Goal: Use online tool/utility: Utilize a website feature to perform a specific function

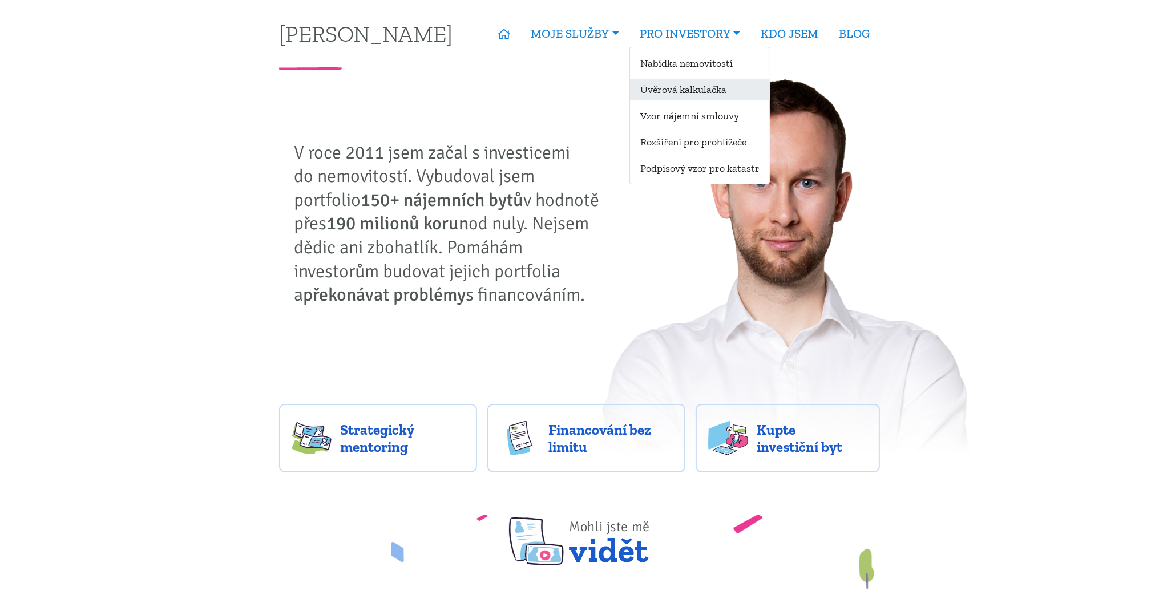
click at [664, 95] on link "Úvěrová kalkulačka" at bounding box center [700, 89] width 140 height 21
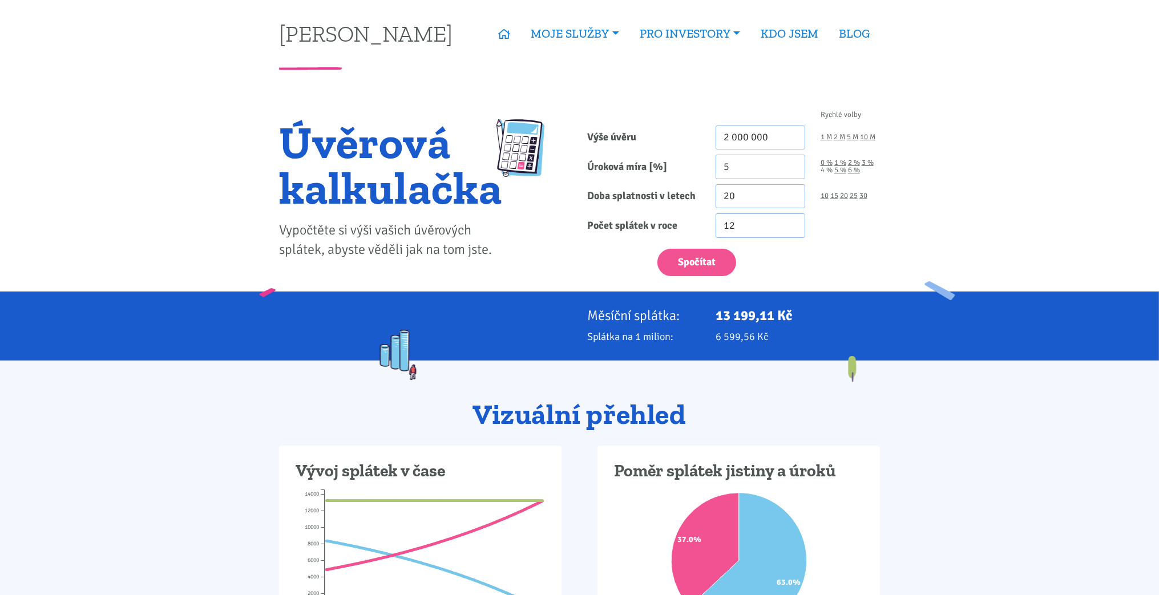
click at [826, 174] on link "4 %" at bounding box center [826, 170] width 12 height 7
type input "4"
click at [824, 167] on link "4 %" at bounding box center [826, 170] width 12 height 7
click at [826, 168] on link "4 %" at bounding box center [826, 170] width 12 height 7
click at [731, 131] on input "2 000 000" at bounding box center [760, 138] width 90 height 25
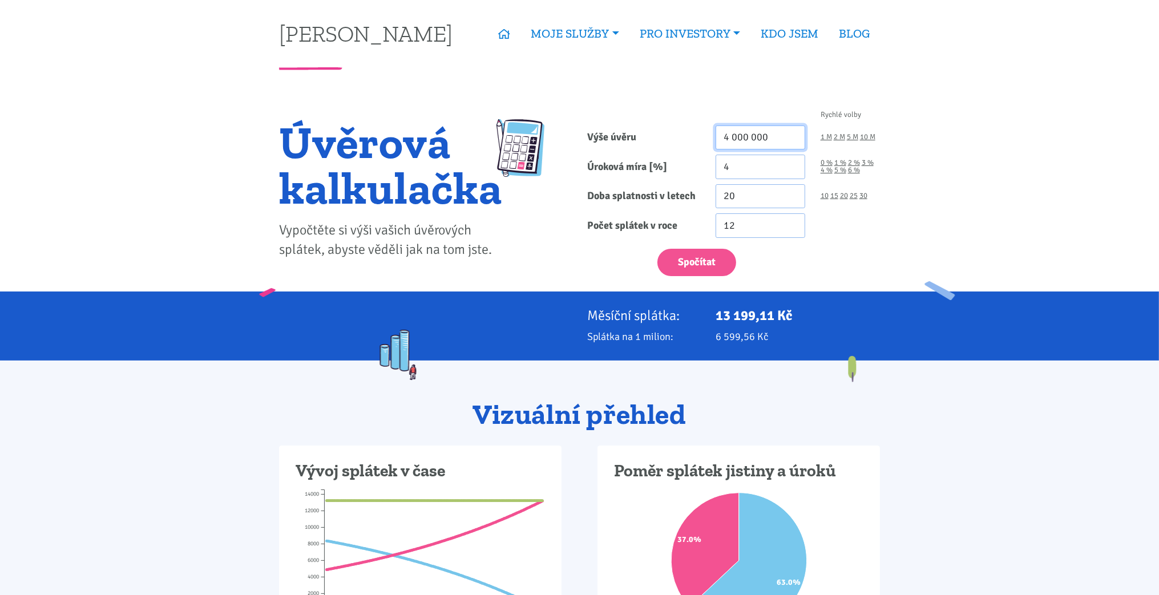
type input "4 000 000"
click at [844, 229] on div "12" at bounding box center [798, 225] width 180 height 25
click at [740, 157] on input "4" at bounding box center [760, 167] width 90 height 25
type input "4.5"
click at [867, 191] on div "10 15 20 25 30" at bounding box center [849, 196] width 75 height 25
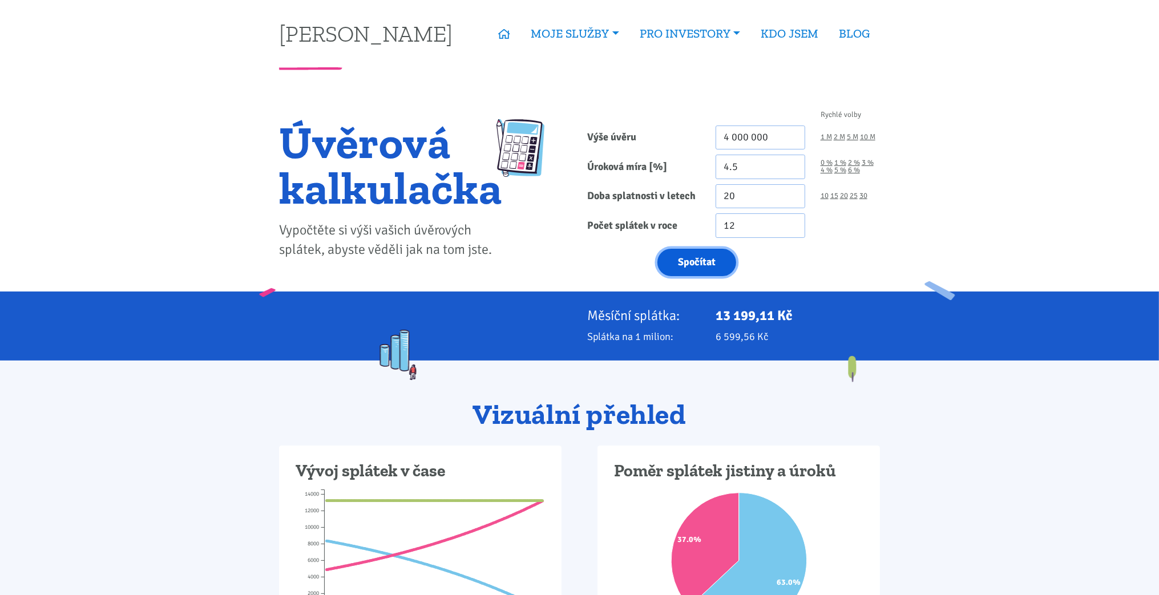
click at [703, 256] on button "Spočítat" at bounding box center [696, 263] width 79 height 28
type input "4000000"
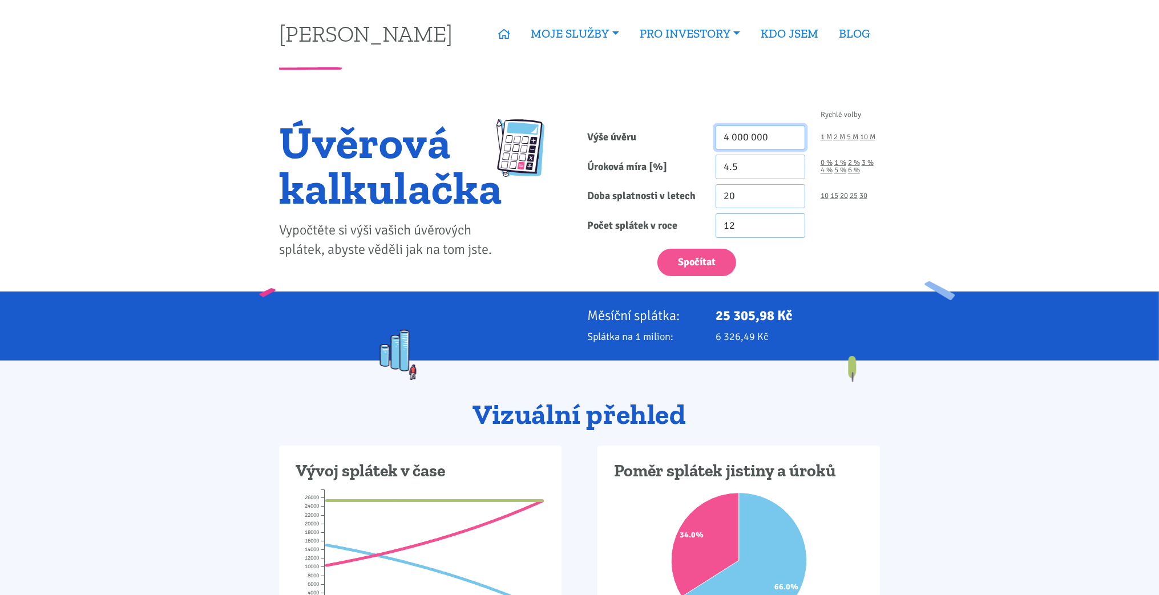
click at [734, 146] on input "4 000 000" at bounding box center [760, 138] width 90 height 25
